Goal: Information Seeking & Learning: Check status

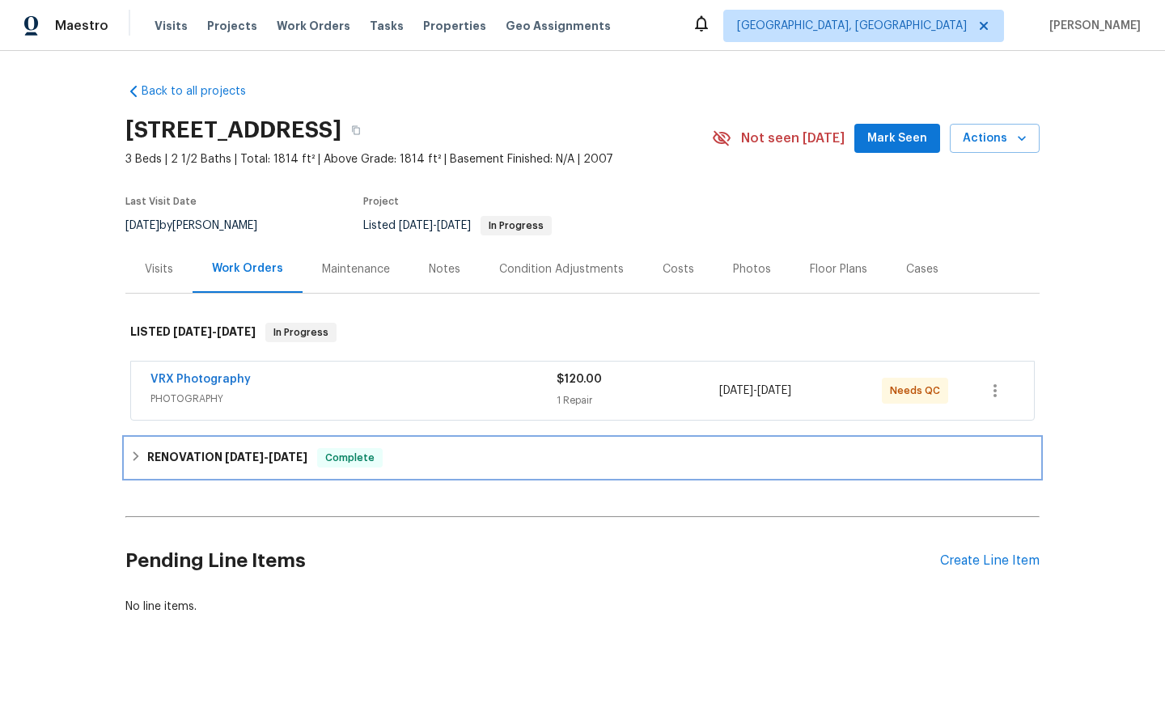
click at [214, 456] on h6 "RENOVATION [DATE] - [DATE]" at bounding box center [227, 457] width 160 height 19
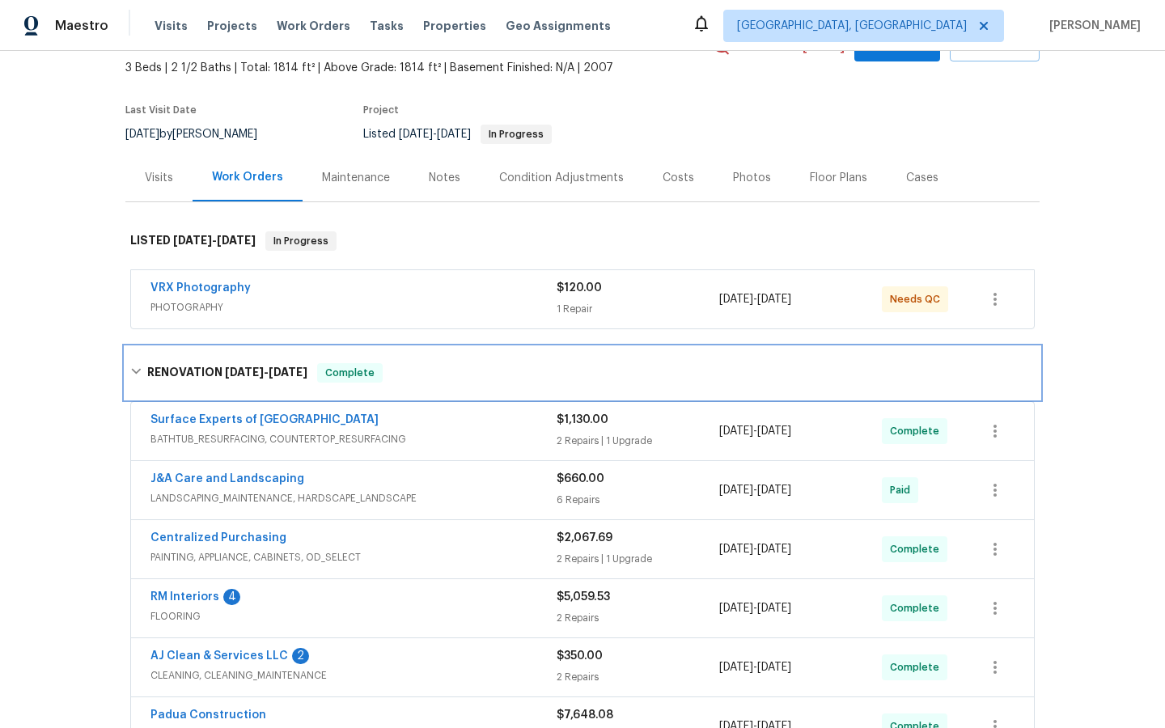
scroll to position [104, 0]
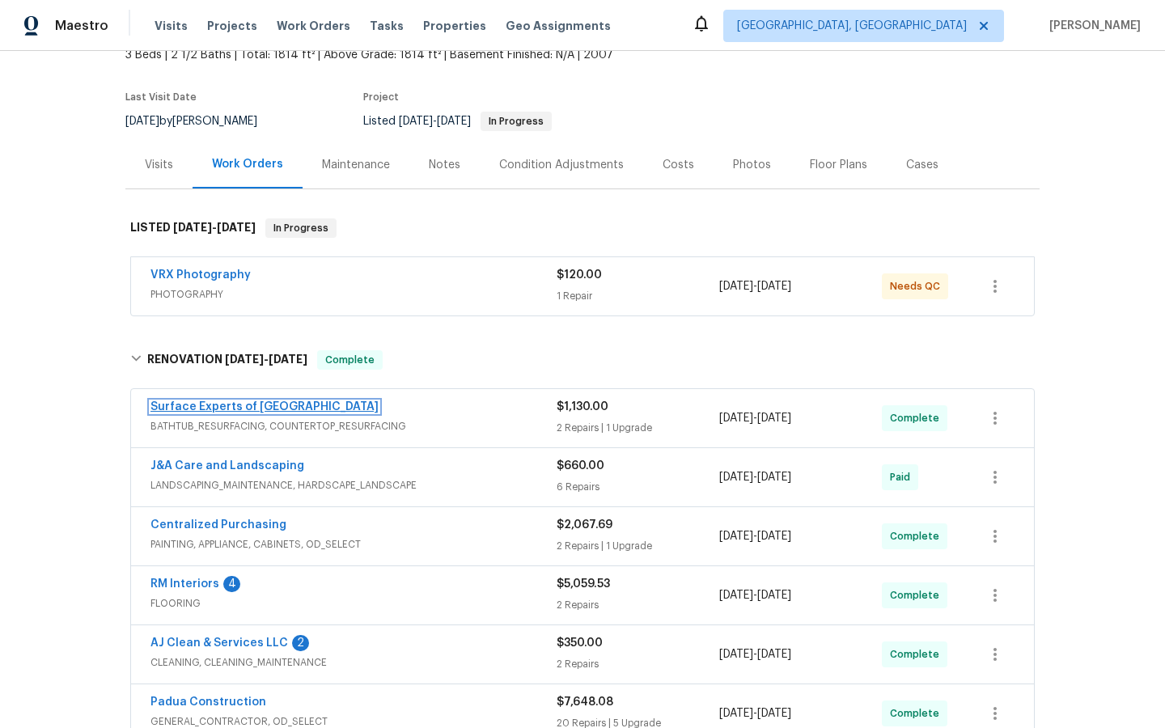
click at [227, 406] on link "Surface Experts of [GEOGRAPHIC_DATA]" at bounding box center [264, 406] width 228 height 11
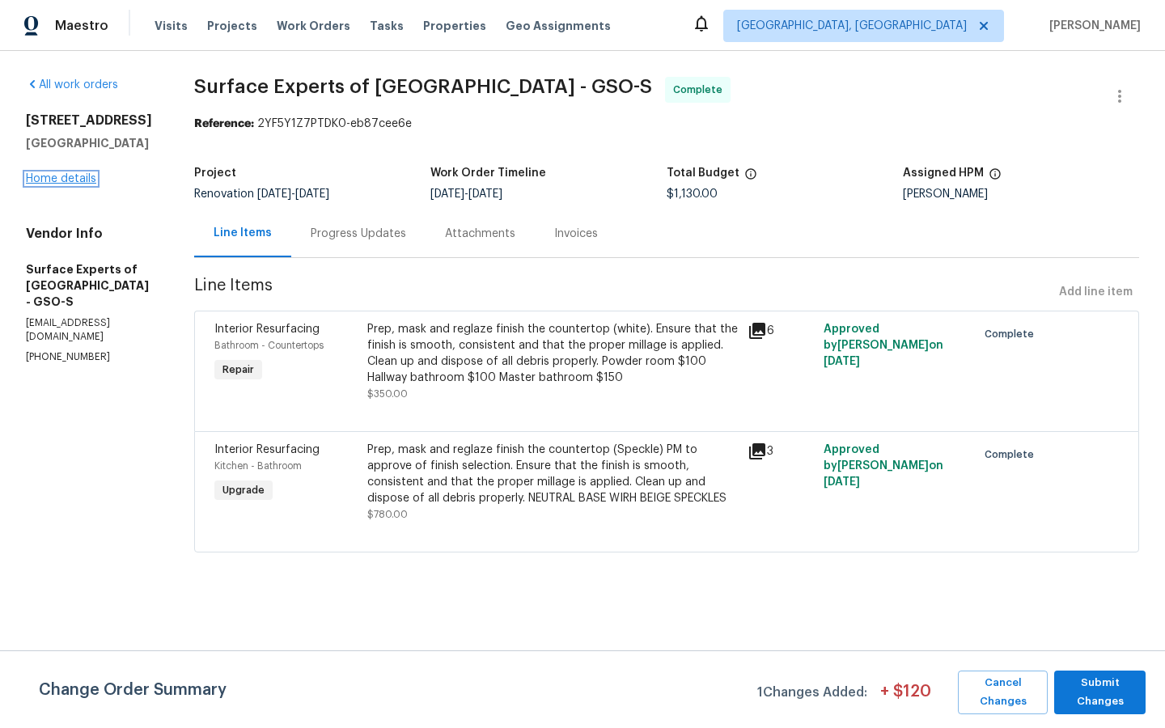
click at [59, 174] on link "Home details" at bounding box center [61, 178] width 70 height 11
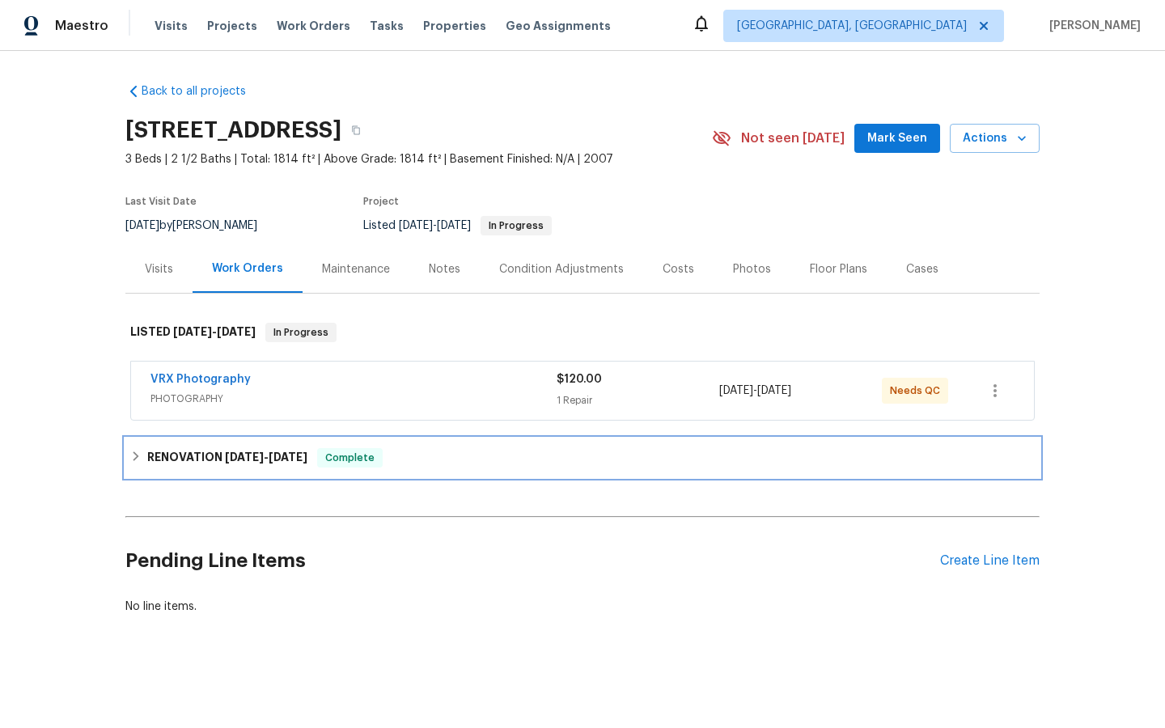
click at [262, 454] on span "[DATE]" at bounding box center [244, 456] width 39 height 11
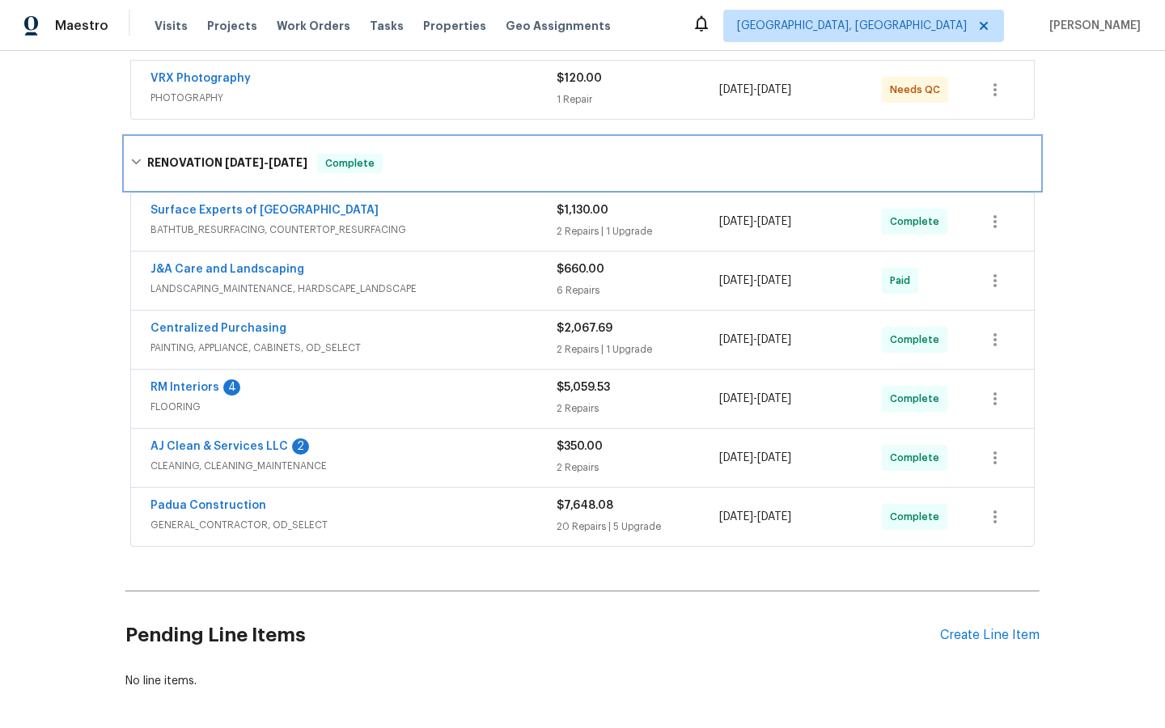
scroll to position [305, 0]
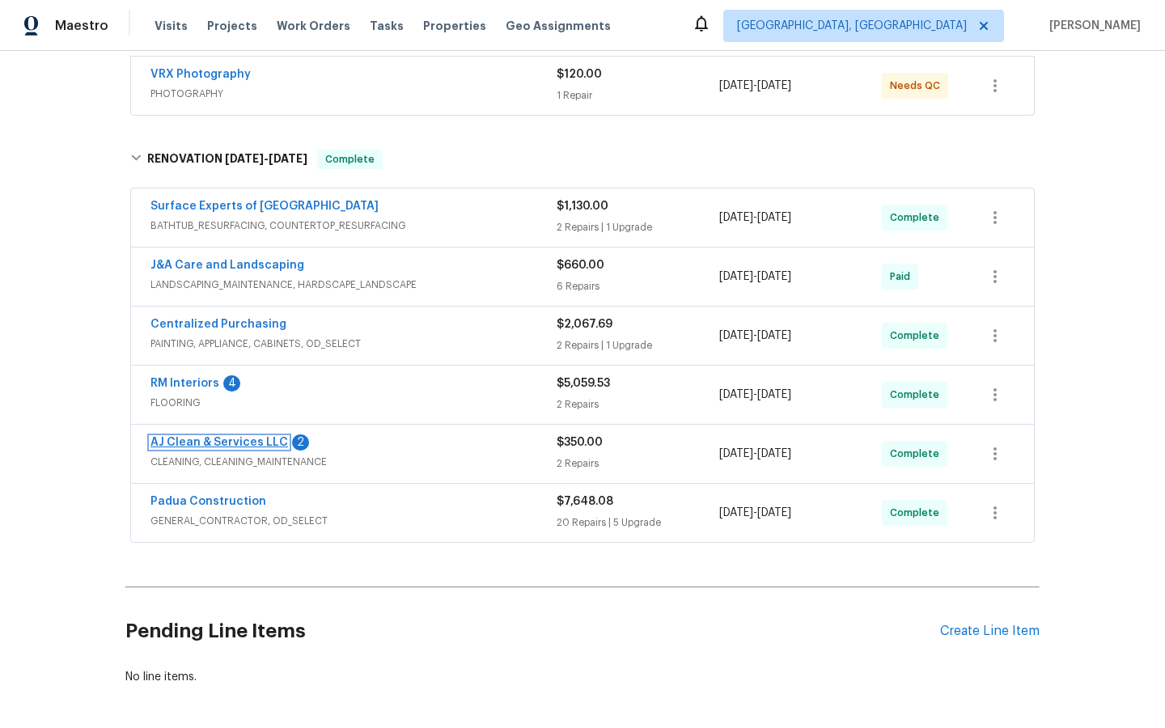
click at [218, 444] on link "AJ Clean & Services LLC" at bounding box center [219, 442] width 138 height 11
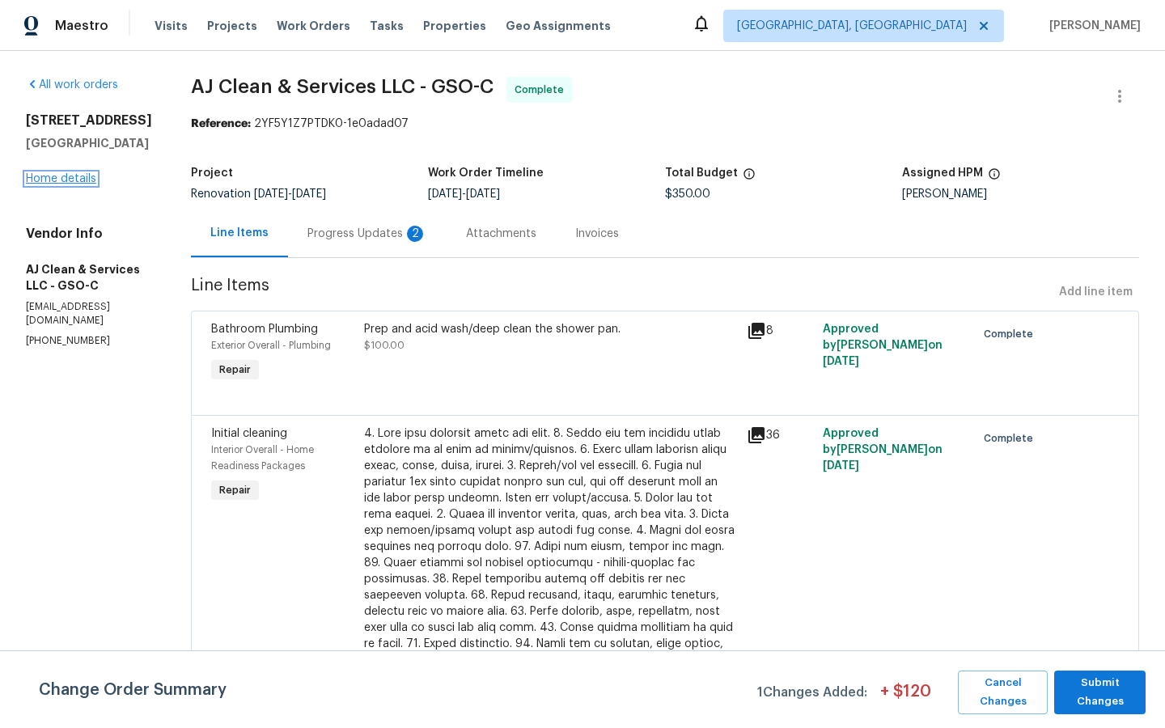
click at [53, 180] on link "Home details" at bounding box center [61, 178] width 70 height 11
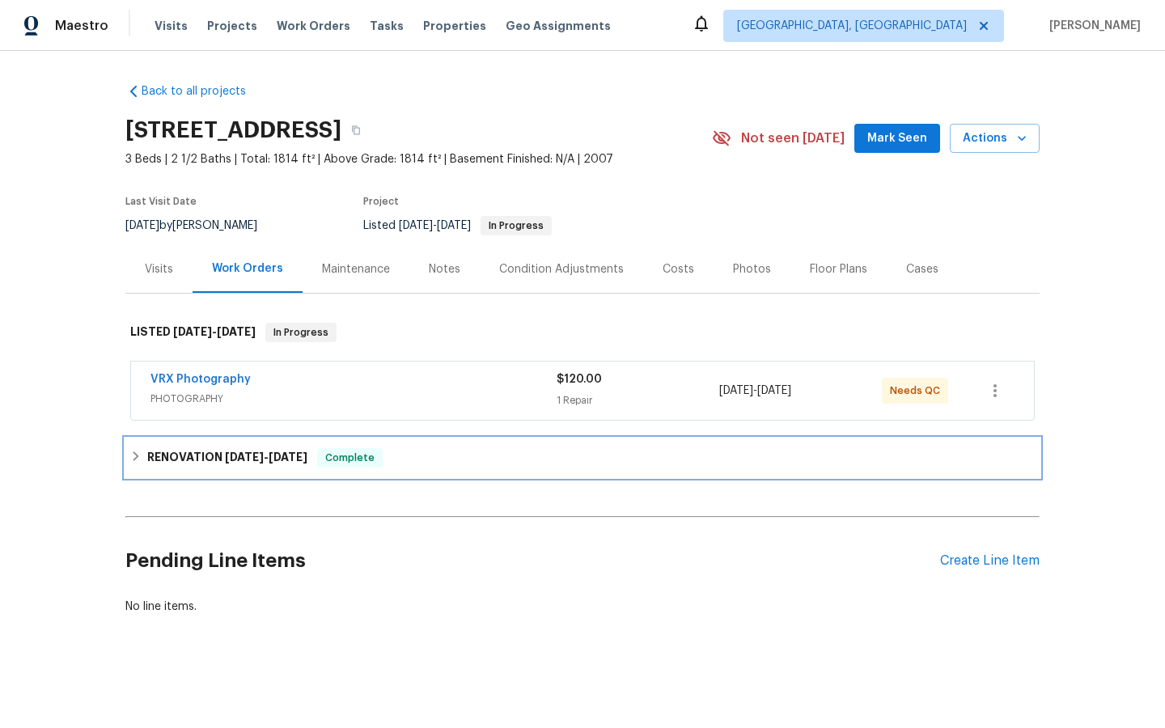
click at [193, 456] on h6 "RENOVATION [DATE] - [DATE]" at bounding box center [227, 457] width 160 height 19
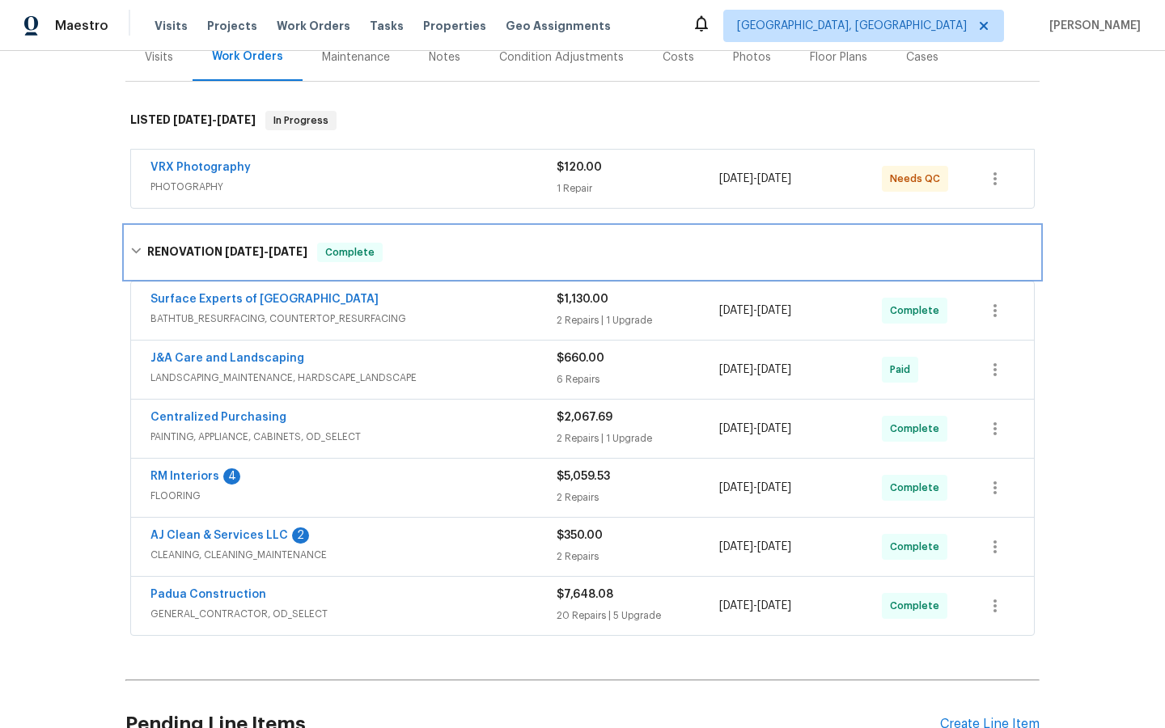
scroll to position [372, 0]
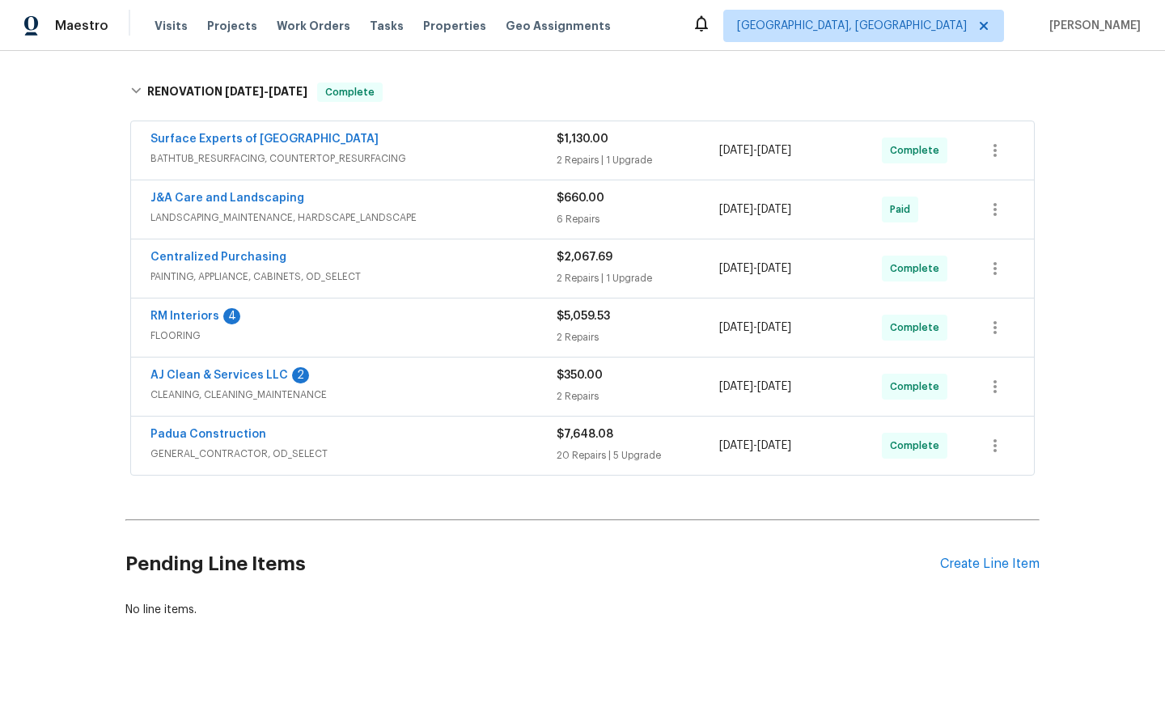
click at [180, 308] on span "RM Interiors" at bounding box center [184, 316] width 69 height 16
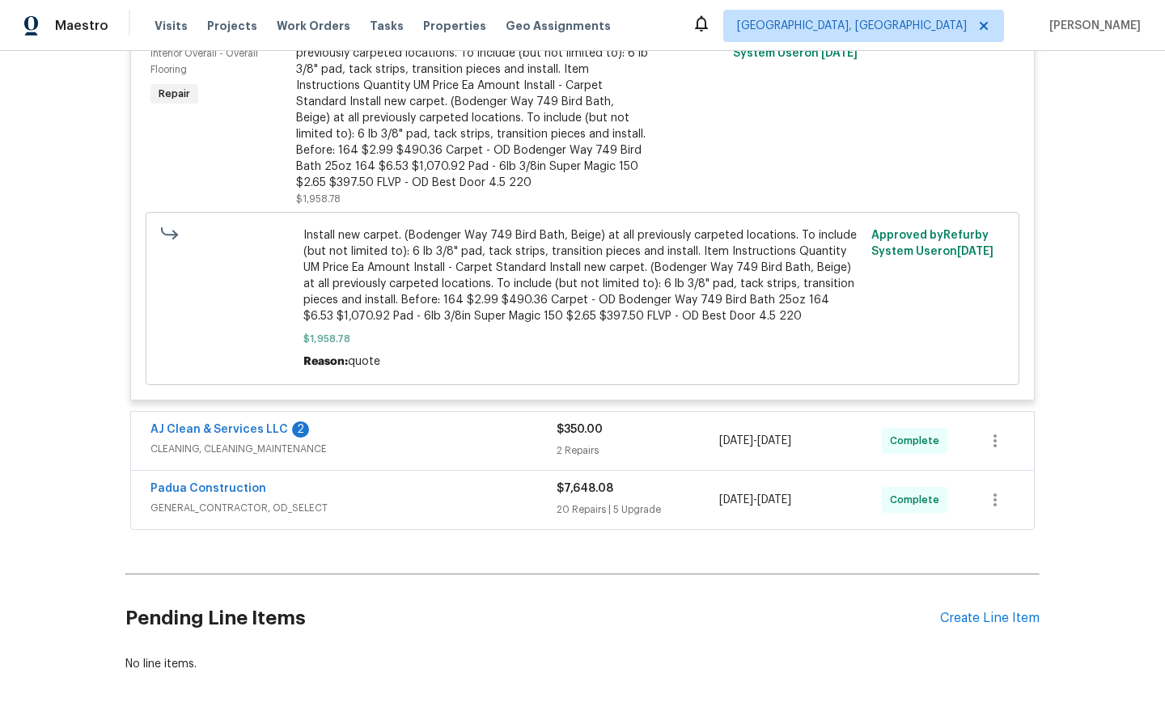
scroll to position [1161, 0]
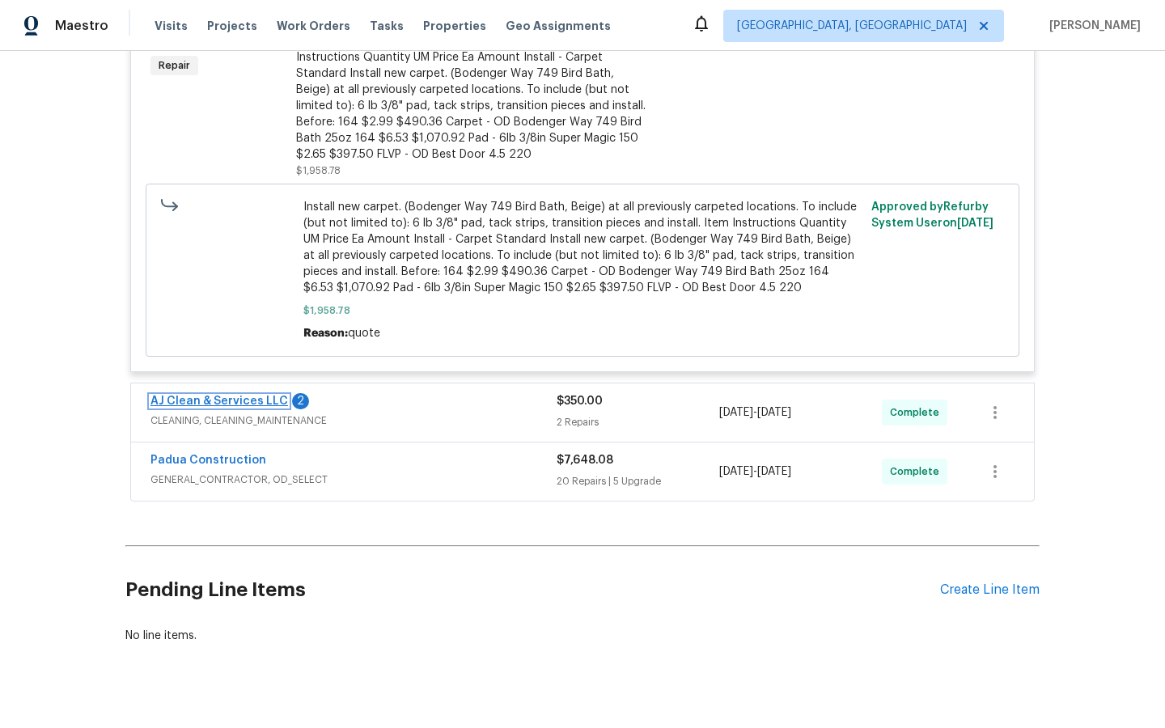
click at [213, 404] on link "AJ Clean & Services LLC" at bounding box center [219, 401] width 138 height 11
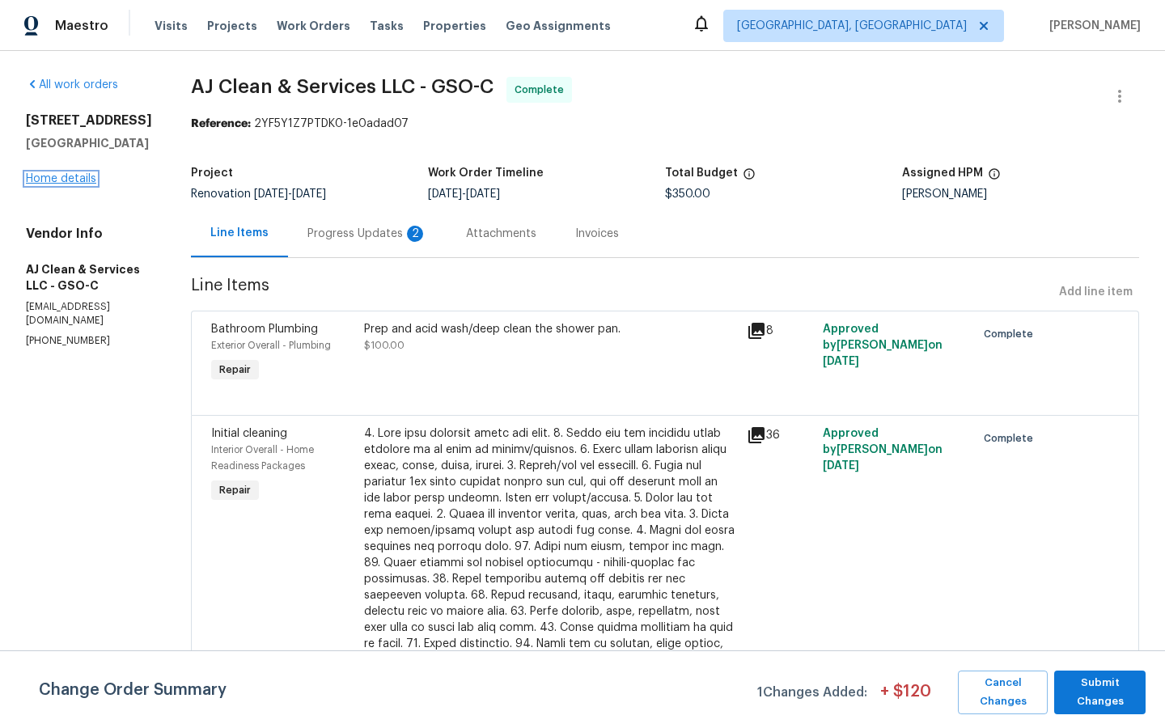
click at [58, 181] on link "Home details" at bounding box center [61, 178] width 70 height 11
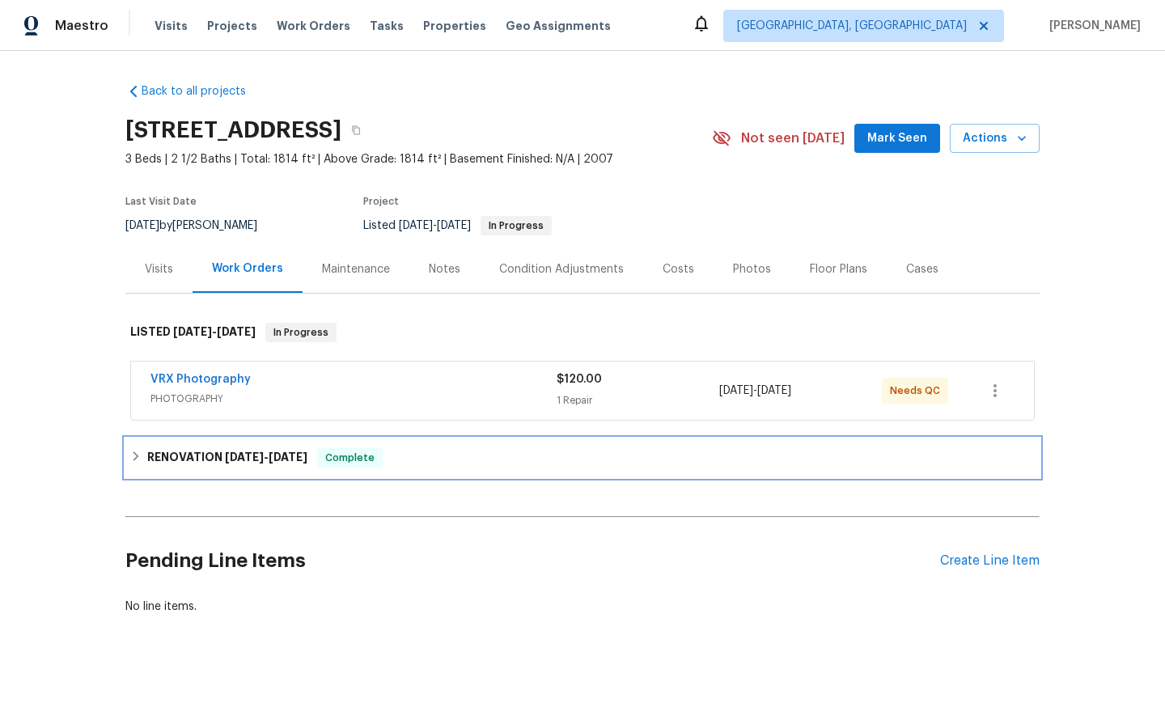
click at [206, 454] on h6 "RENOVATION [DATE] - [DATE]" at bounding box center [227, 457] width 160 height 19
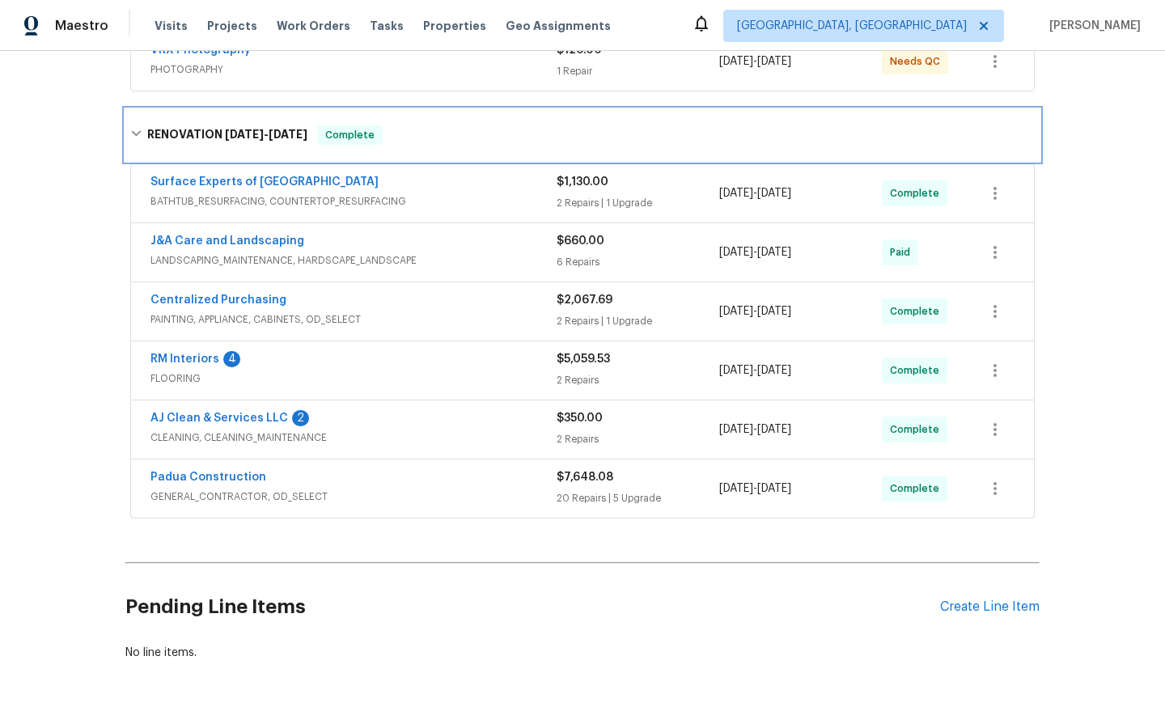
scroll to position [372, 0]
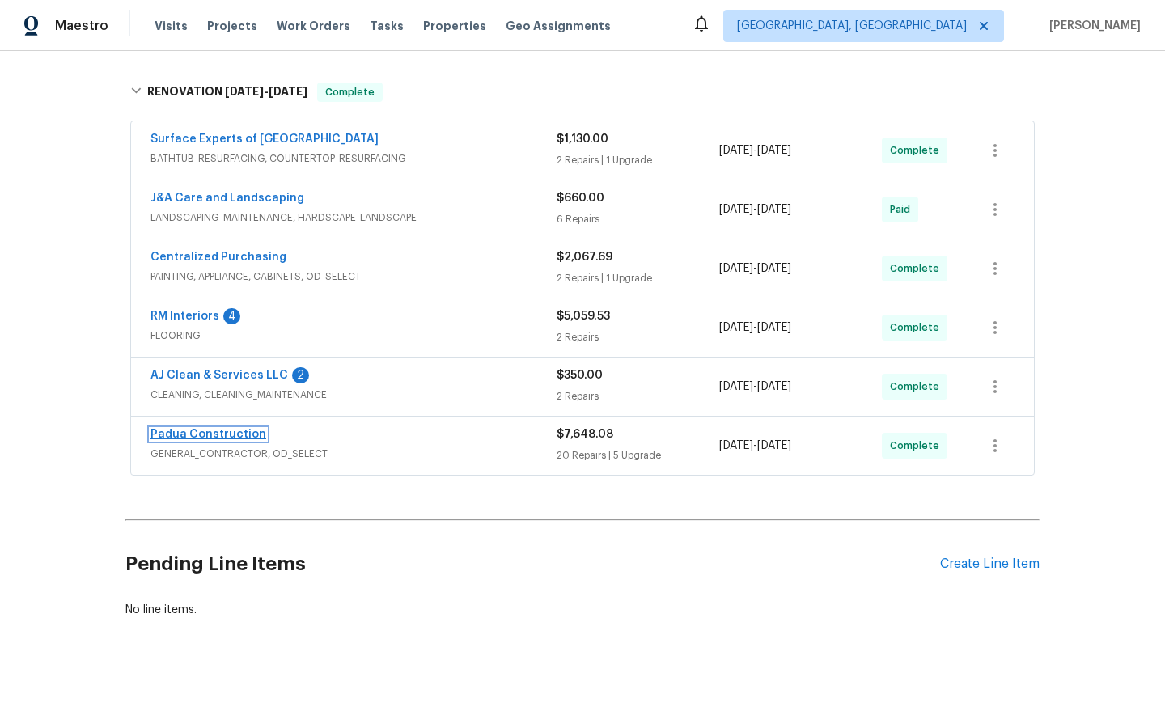
click at [213, 438] on link "Padua Construction" at bounding box center [208, 434] width 116 height 11
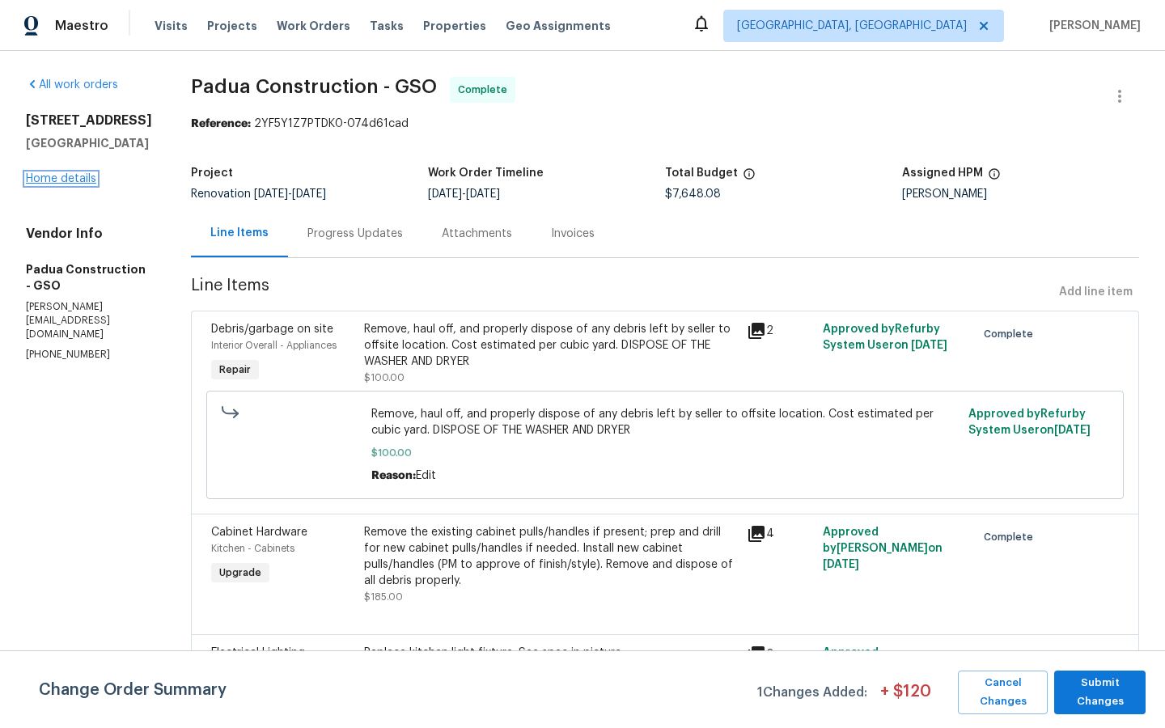
click at [49, 184] on link "Home details" at bounding box center [61, 178] width 70 height 11
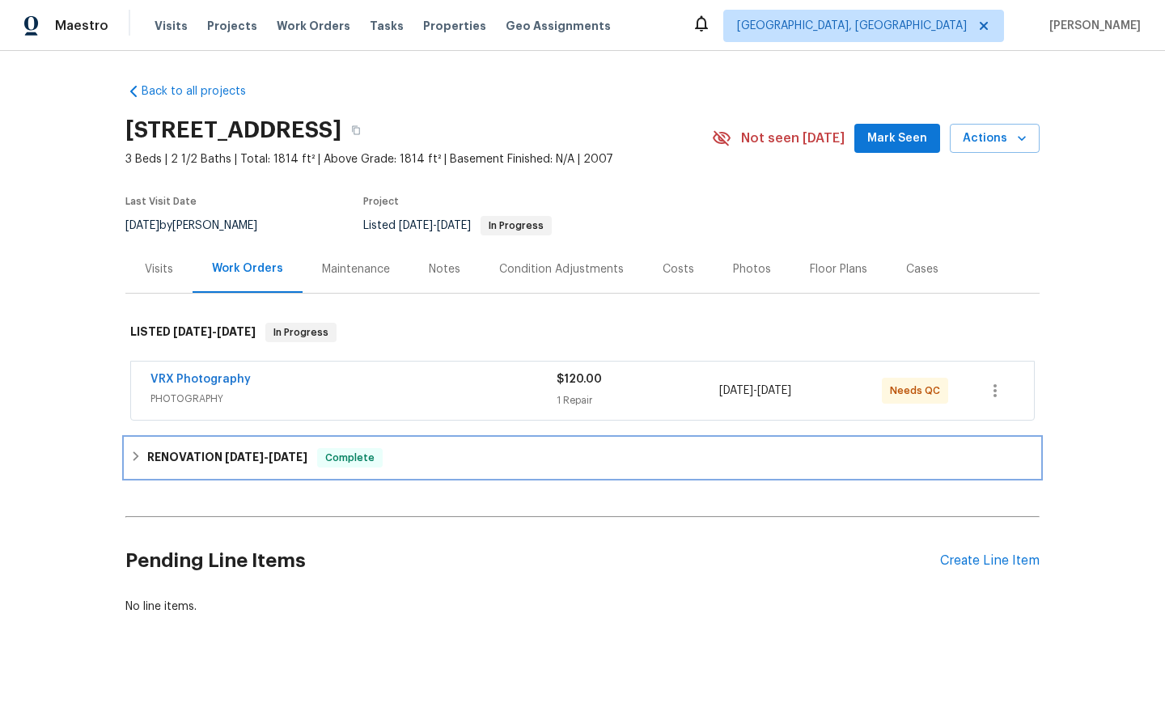
click at [176, 459] on h6 "RENOVATION [DATE] - [DATE]" at bounding box center [227, 457] width 160 height 19
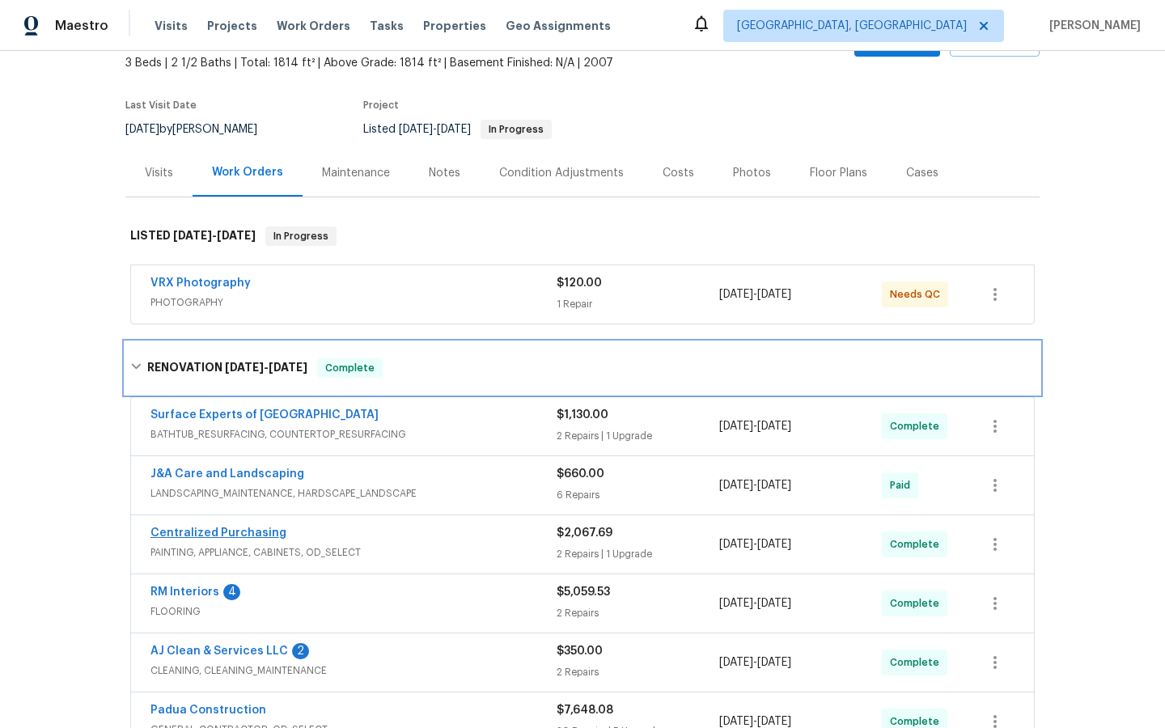
scroll to position [98, 0]
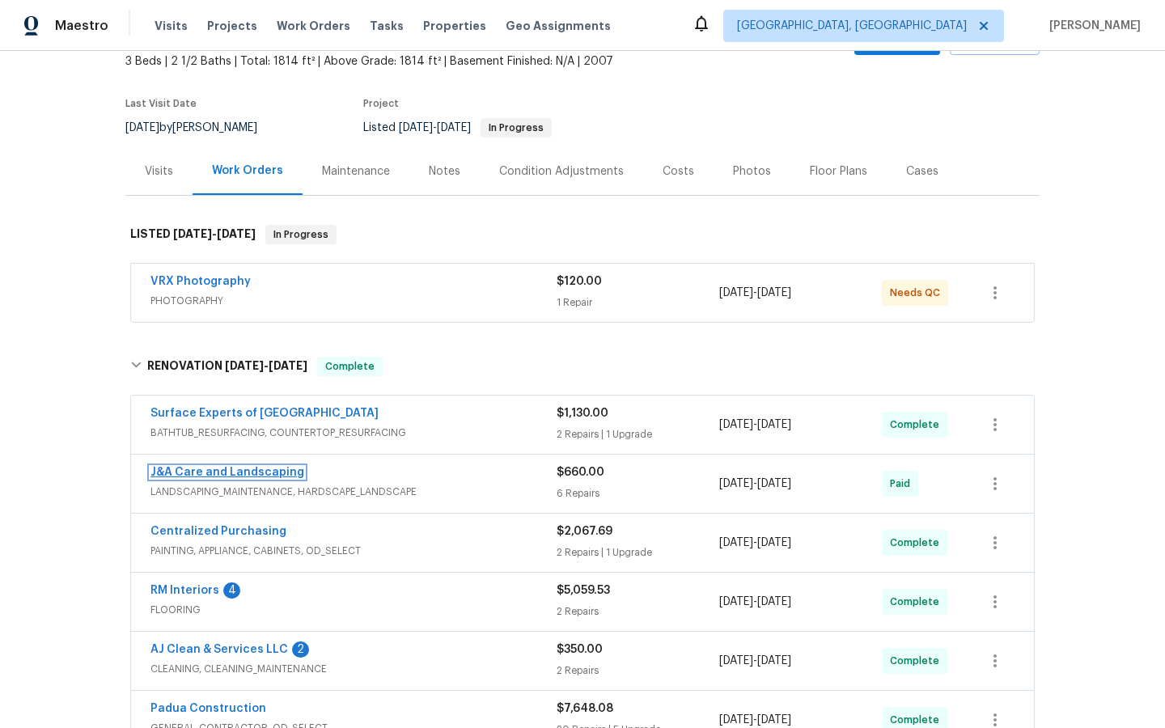
click at [210, 473] on link "J&A Care and Landscaping" at bounding box center [227, 472] width 154 height 11
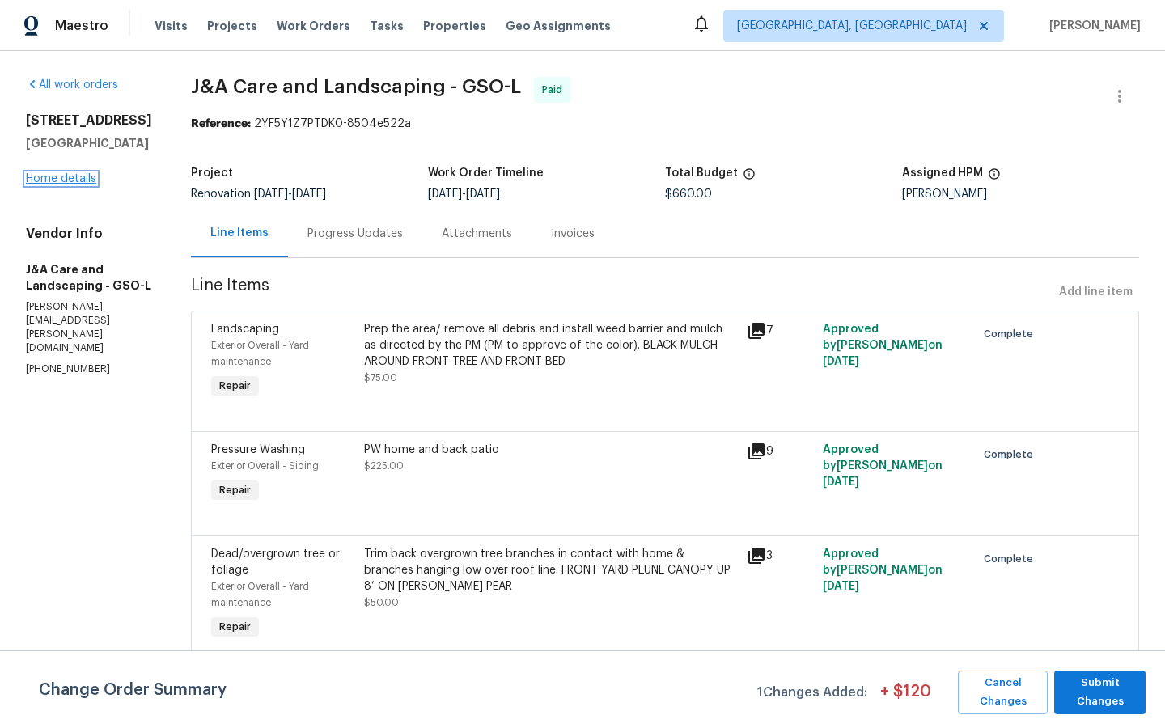
click at [58, 184] on link "Home details" at bounding box center [61, 178] width 70 height 11
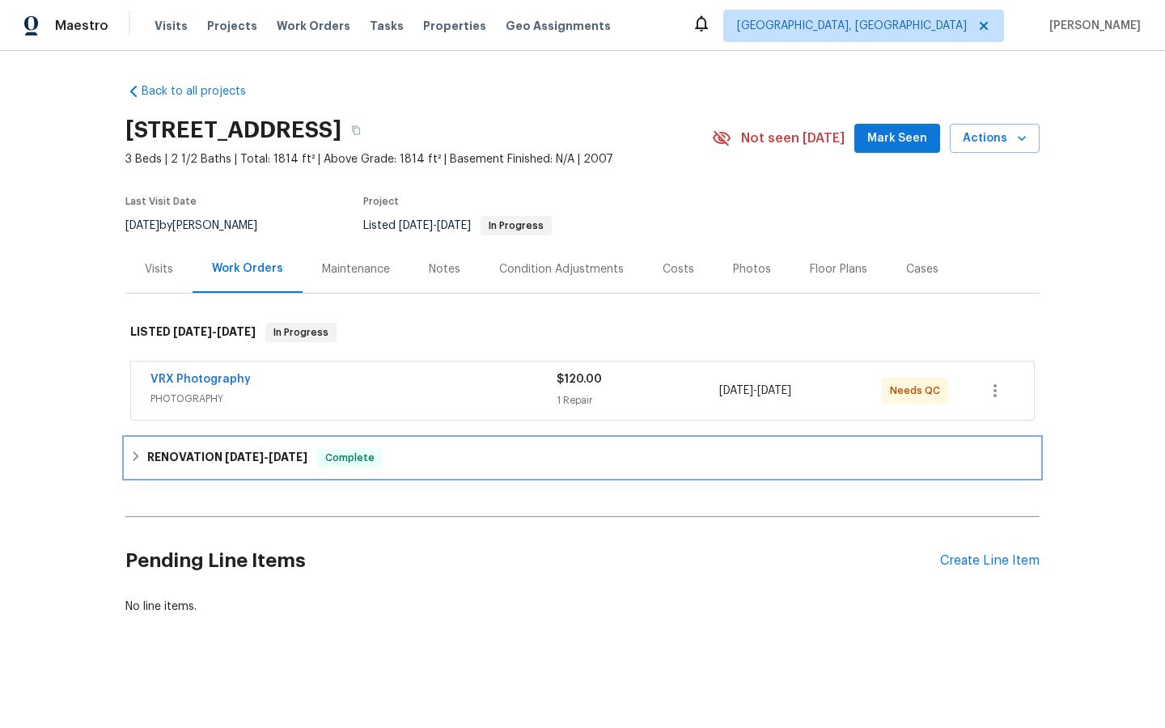
click at [199, 468] on div "RENOVATION [DATE] - [DATE] Complete" at bounding box center [582, 458] width 914 height 39
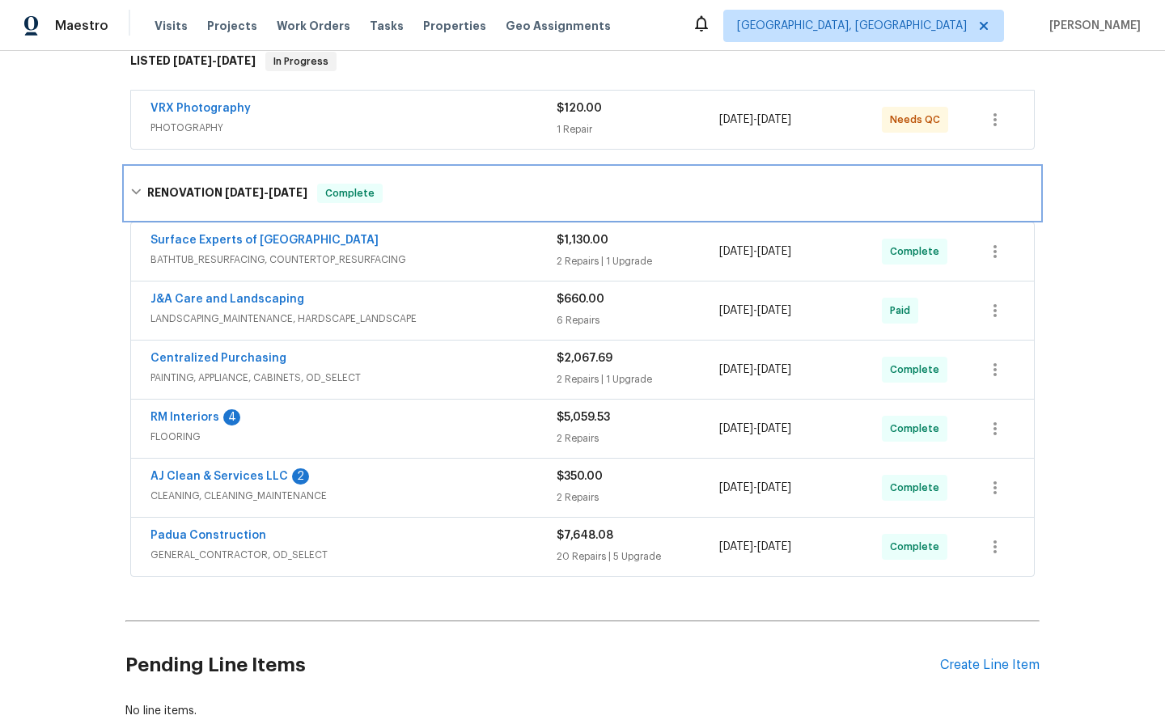
scroll to position [290, 0]
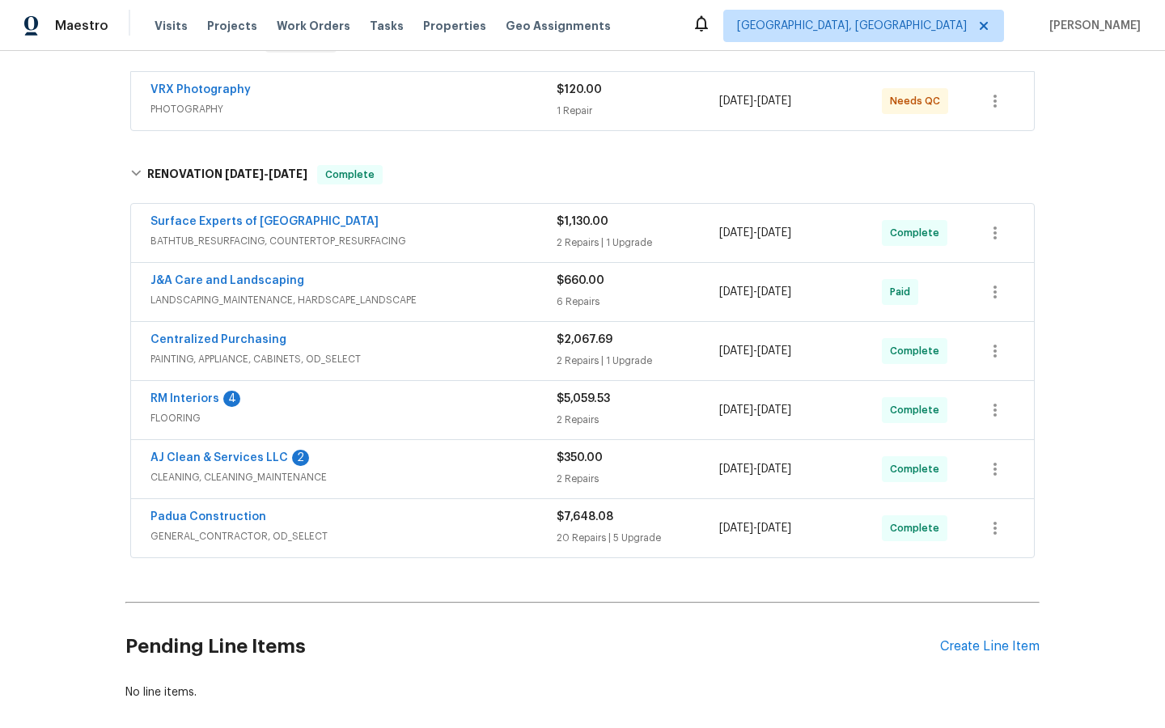
click at [181, 523] on span "Padua Construction" at bounding box center [208, 517] width 116 height 16
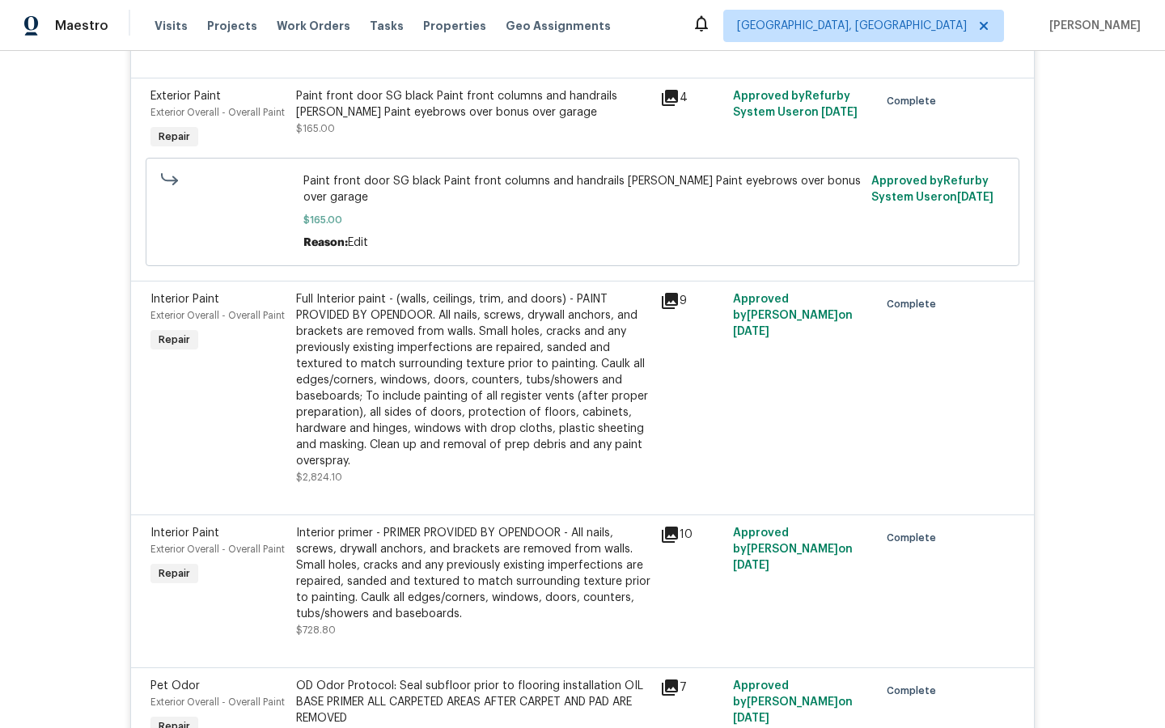
scroll to position [1112, 0]
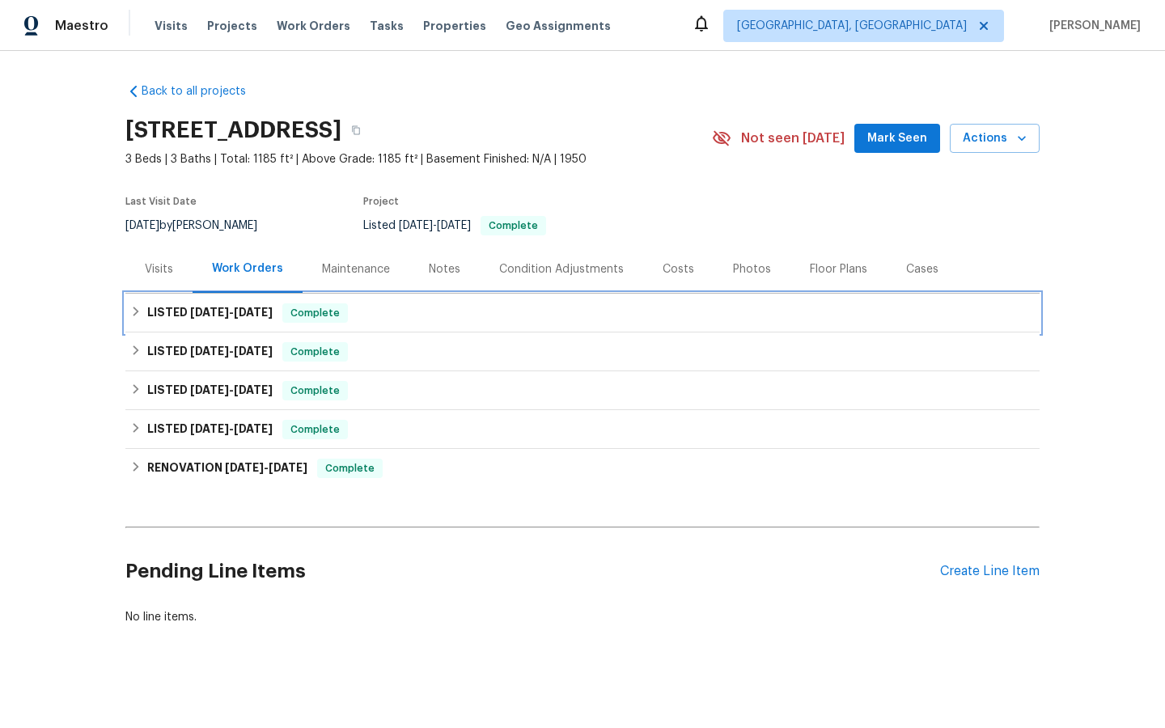
click at [310, 314] on span "Complete" at bounding box center [315, 313] width 62 height 16
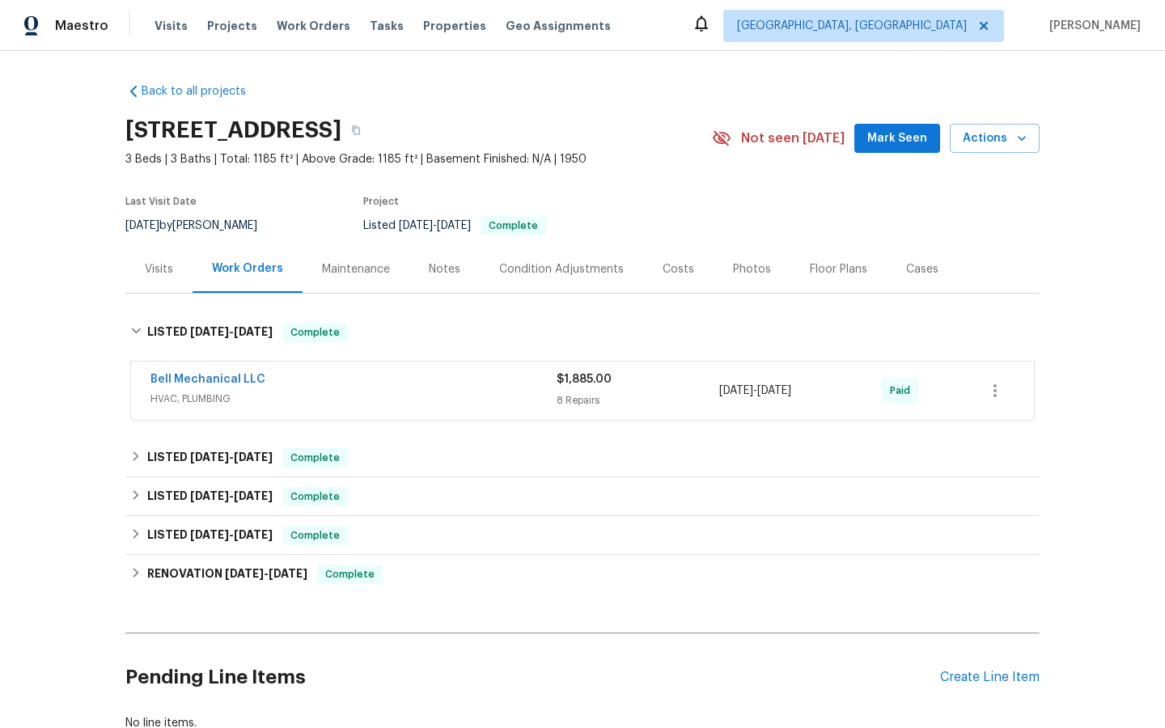
click at [36, 475] on div "Back to all projects 811 Mountain Ave, Bound Brook, NJ 08805 3 Beds | 3 Baths |…" at bounding box center [582, 389] width 1165 height 677
click at [78, 371] on div "Back to all projects 811 Mountain Ave, Bound Brook, NJ 08805 3 Beds | 3 Baths |…" at bounding box center [582, 389] width 1165 height 677
